Goal: Transaction & Acquisition: Book appointment/travel/reservation

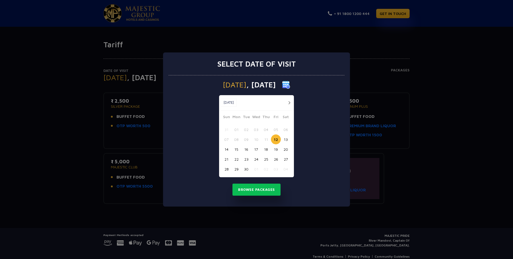
click at [286, 147] on button "20" at bounding box center [286, 149] width 10 height 10
click at [257, 190] on button "Browse Packages" at bounding box center [256, 190] width 48 height 12
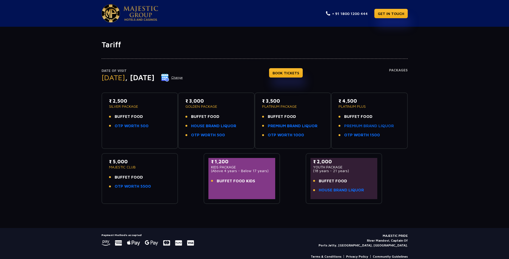
click at [353, 127] on link "PREMIUM BRAND LIQUOR" at bounding box center [369, 126] width 50 height 6
click at [397, 71] on h4 "Packages" at bounding box center [398, 77] width 19 height 19
click at [303, 72] on link "BOOK TICKETS" at bounding box center [286, 72] width 34 height 9
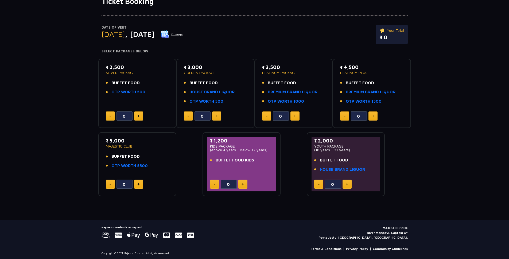
scroll to position [45, 0]
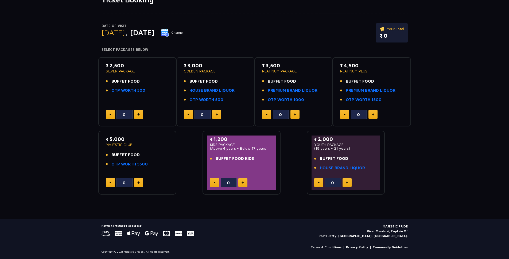
click at [372, 114] on img at bounding box center [373, 114] width 2 height 3
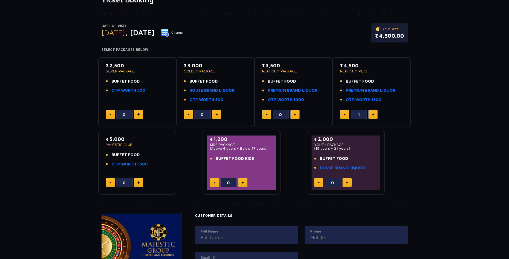
click at [372, 114] on img at bounding box center [373, 114] width 2 height 3
type input "2"
click at [356, 89] on link "PREMIUM BRAND LIQUOR" at bounding box center [371, 90] width 50 height 6
